Goal: Task Accomplishment & Management: Manage account settings

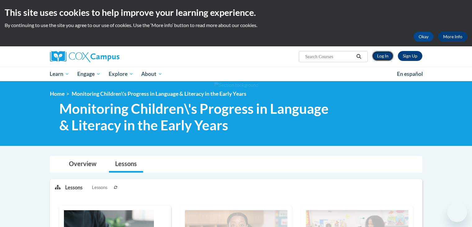
drag, startPoint x: 0, startPoint y: 0, endPoint x: 380, endPoint y: 59, distance: 384.5
click at [380, 59] on link "Log In" at bounding box center [382, 56] width 21 height 10
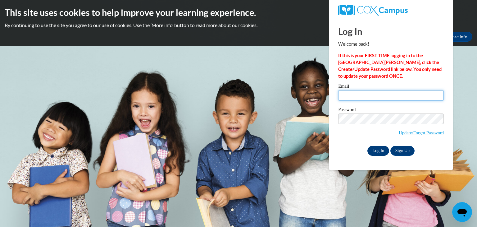
type input "[EMAIL_ADDRESS][DOMAIN_NAME]"
click at [381, 147] on input "Log In" at bounding box center [378, 151] width 22 height 10
